Goal: Find specific page/section: Find specific page/section

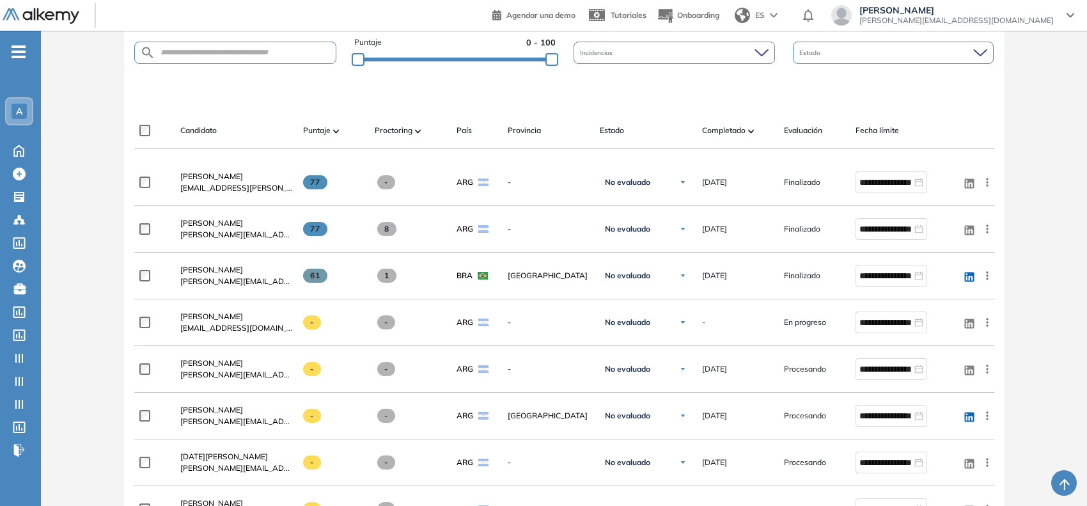
scroll to position [344, 0]
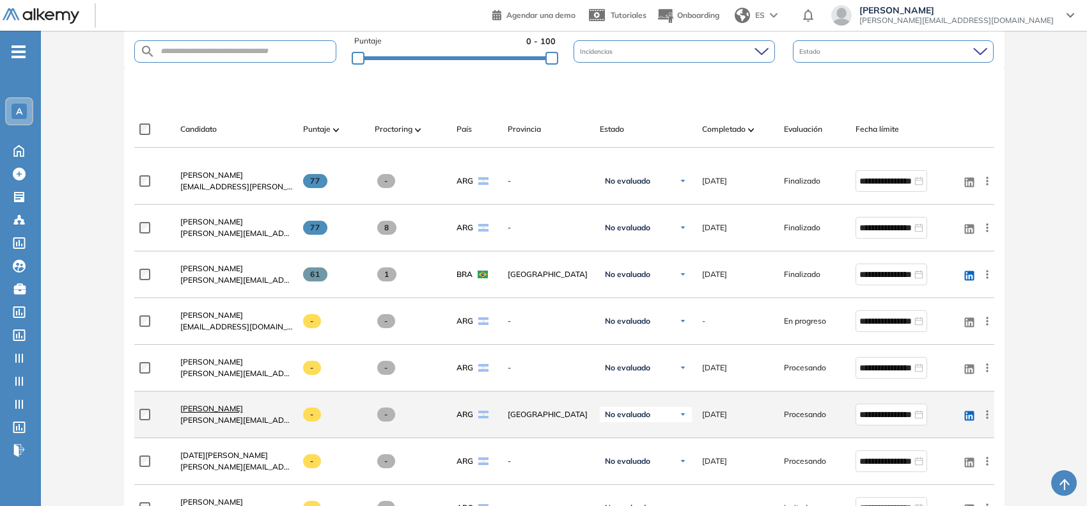
click at [242, 405] on span "[PERSON_NAME]" at bounding box center [211, 408] width 63 height 10
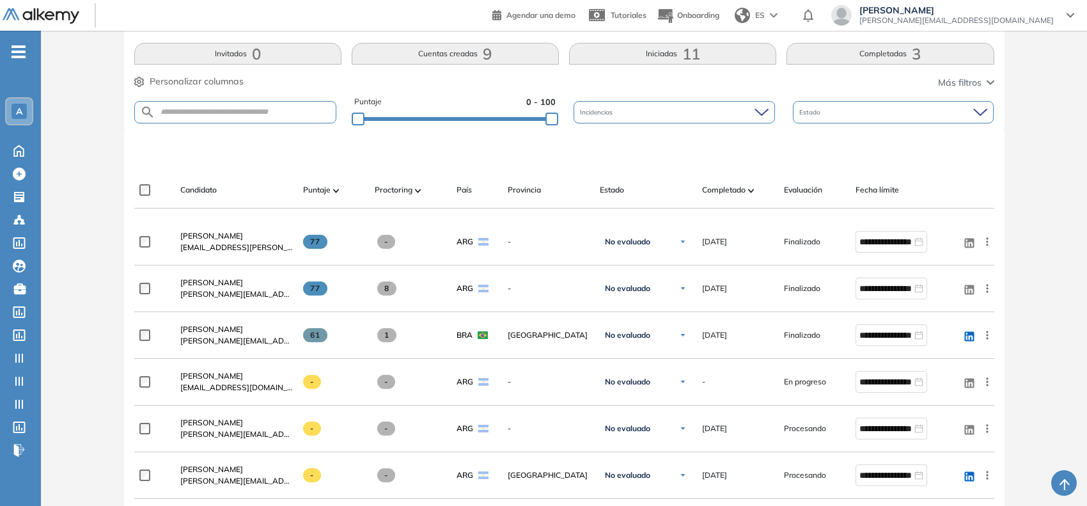
scroll to position [285, 0]
click at [1030, 285] on div "Evaluación : Evaluación inicial IA | Academy | Pomelo Abierta Ver evaluación Ce…" at bounding box center [564, 470] width 1036 height 1396
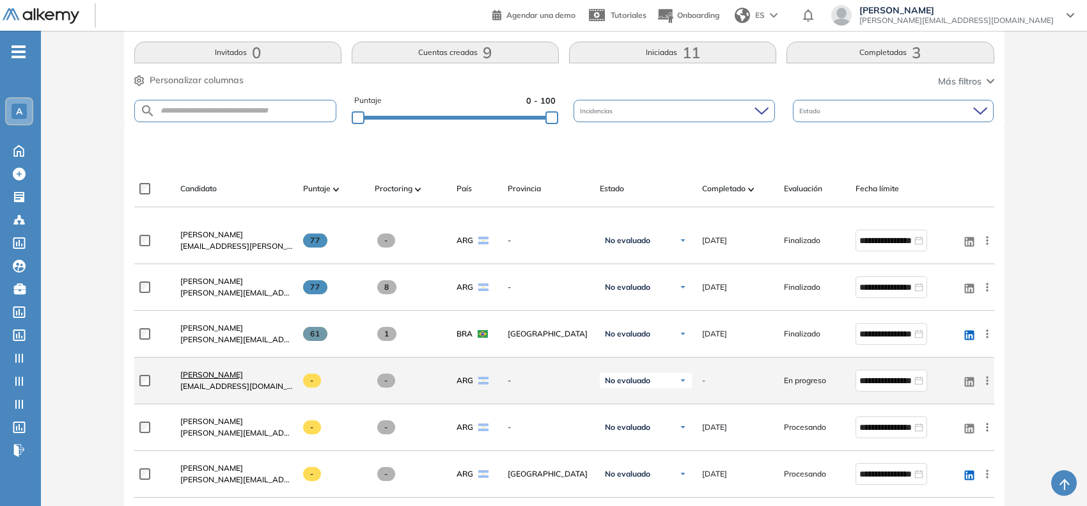
click at [212, 372] on span "[PERSON_NAME]" at bounding box center [211, 375] width 63 height 10
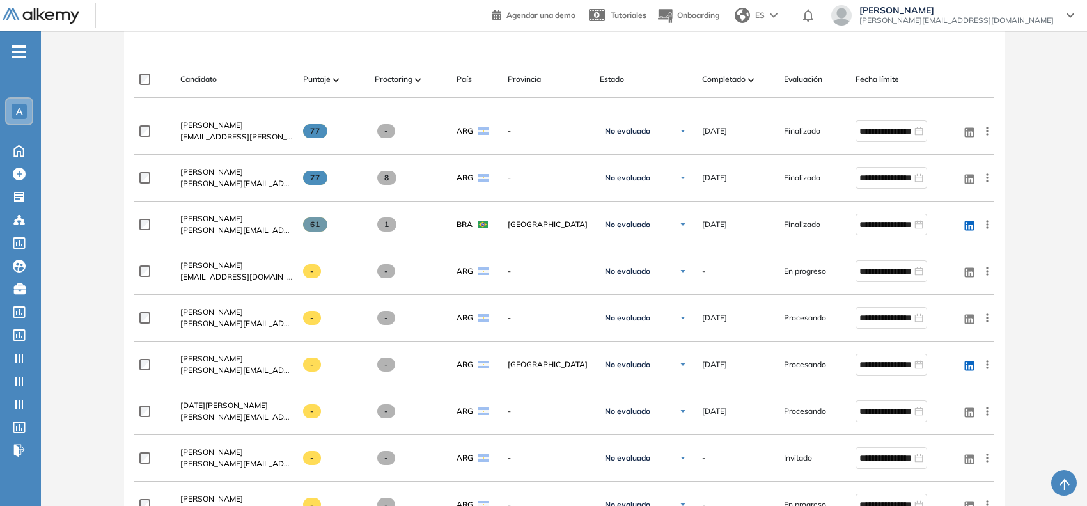
scroll to position [393, 0]
click at [992, 83] on div "Linkedin" at bounding box center [976, 79] width 36 height 15
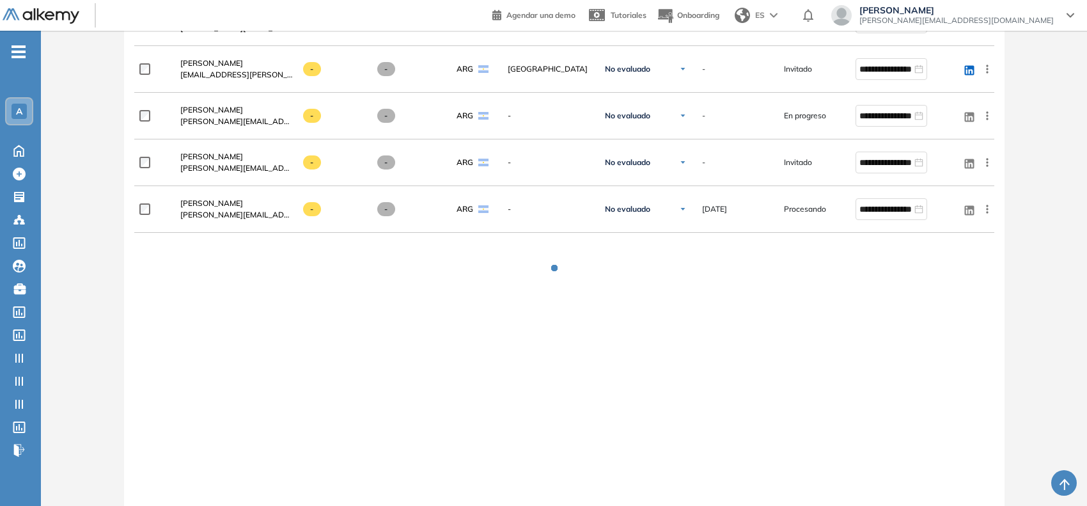
scroll to position [970, 0]
